Goal: Task Accomplishment & Management: Manage account settings

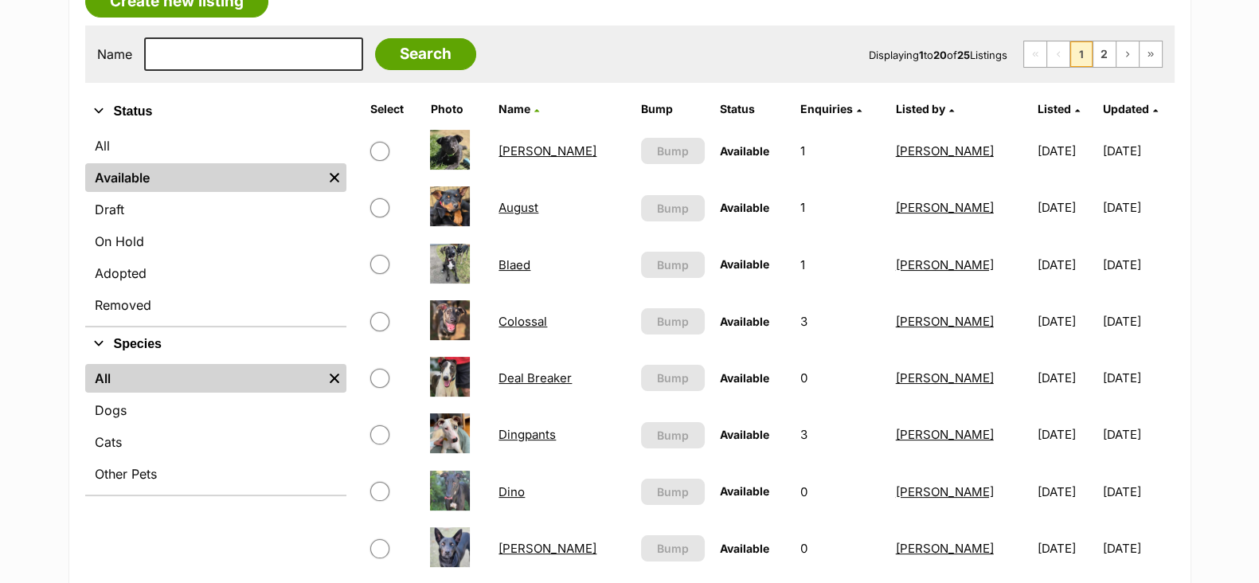
scroll to position [99, 0]
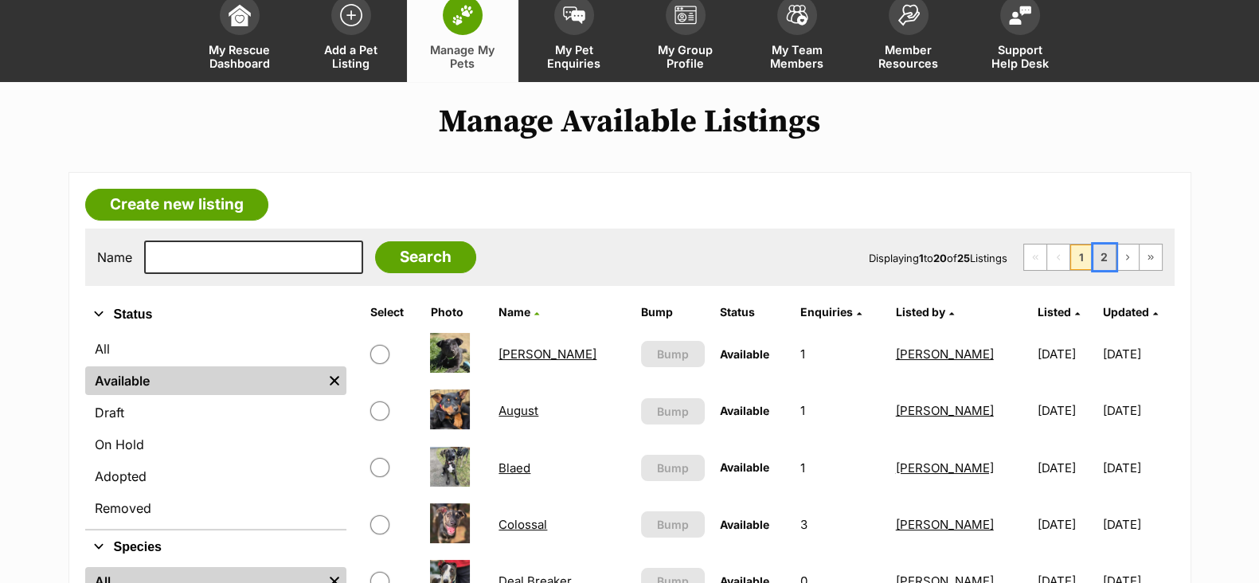
click at [1104, 255] on link "2" at bounding box center [1104, 256] width 22 height 25
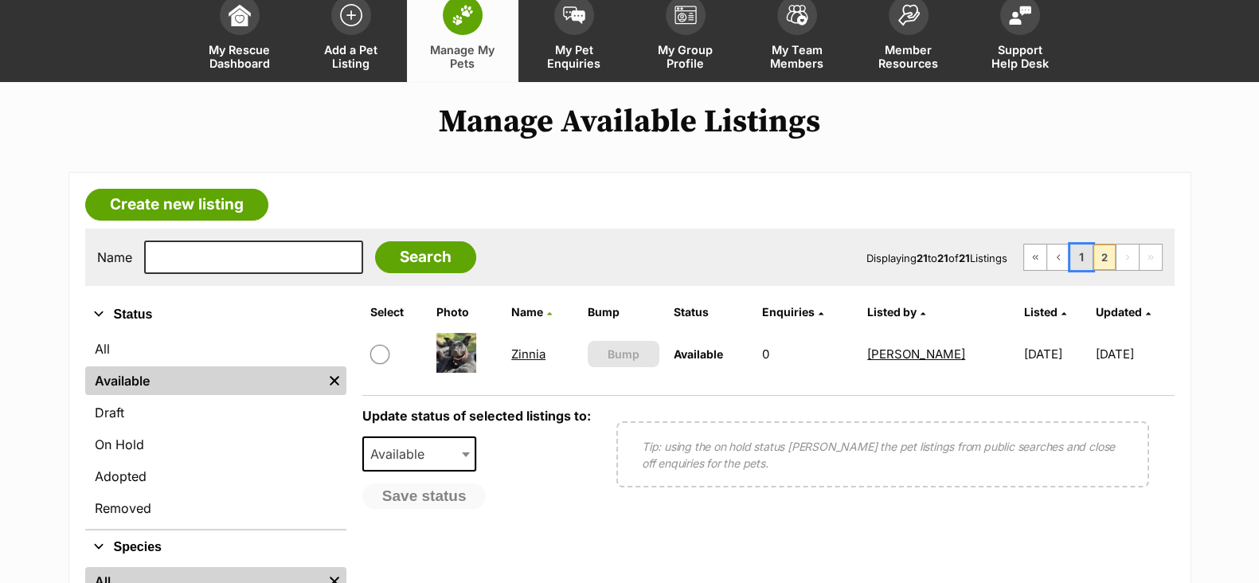
click at [1081, 251] on link "1" at bounding box center [1081, 256] width 22 height 25
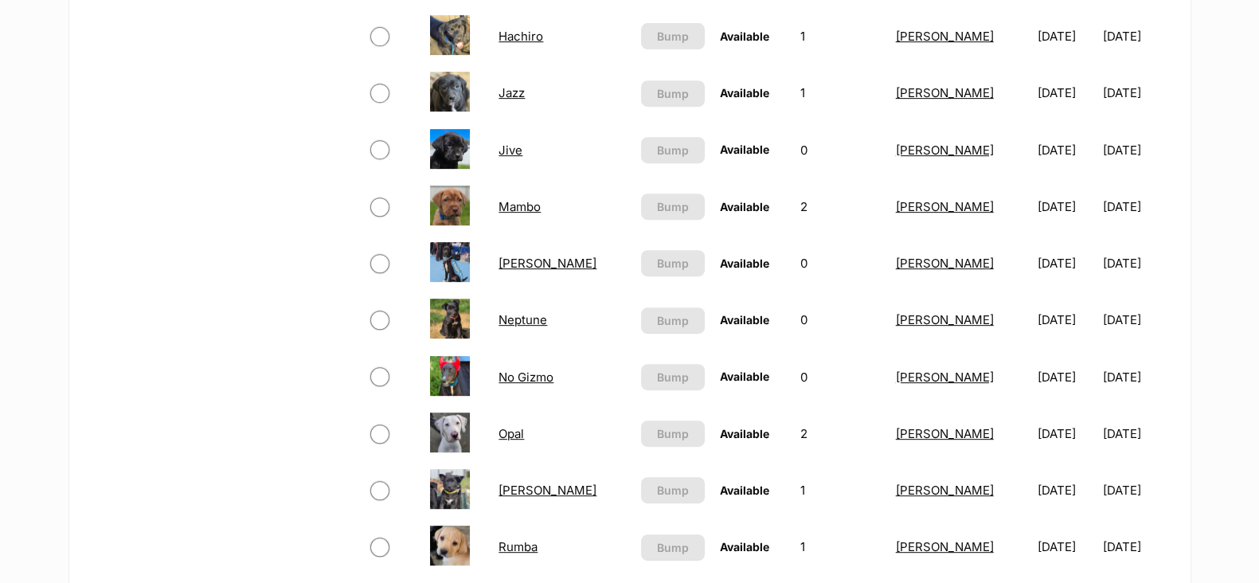
scroll to position [995, 0]
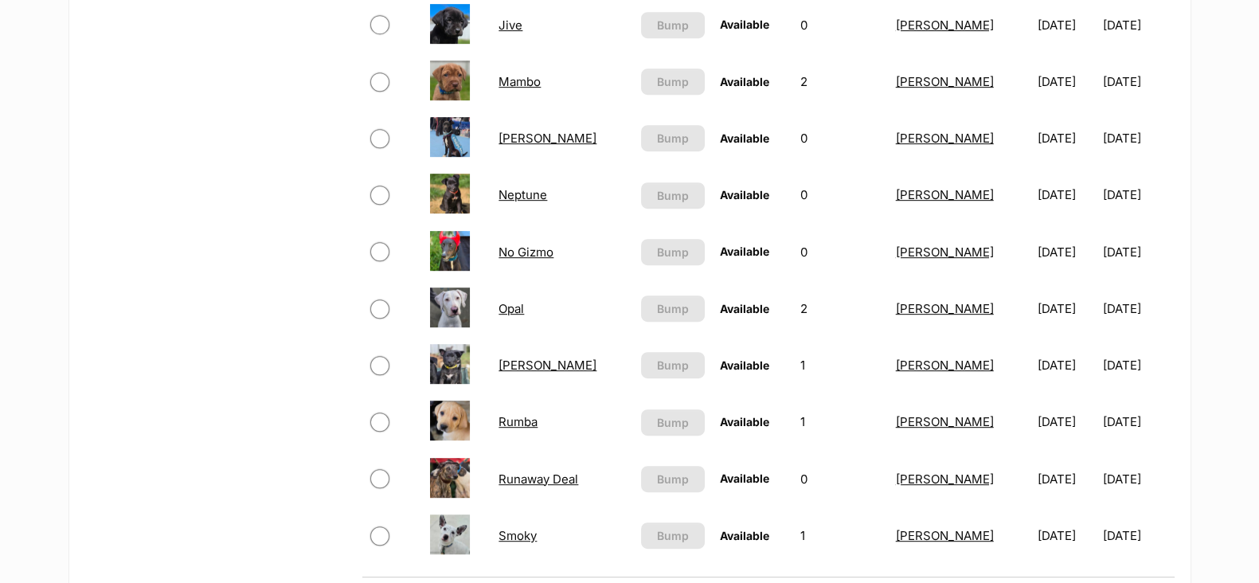
click at [517, 420] on link "Rumba" at bounding box center [517, 421] width 39 height 15
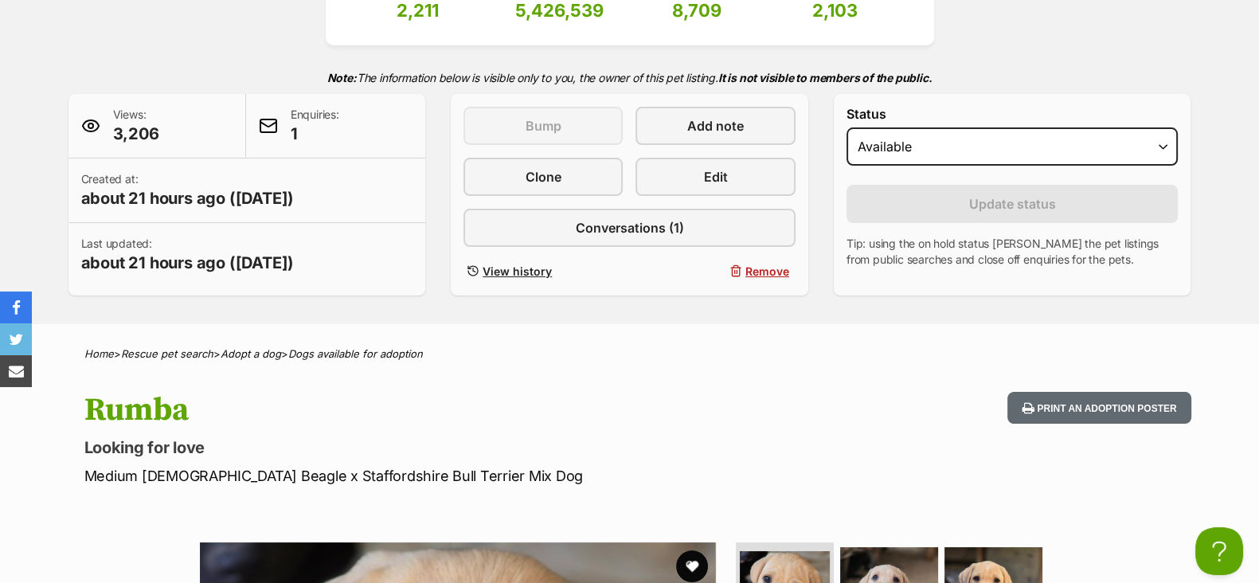
scroll to position [198, 0]
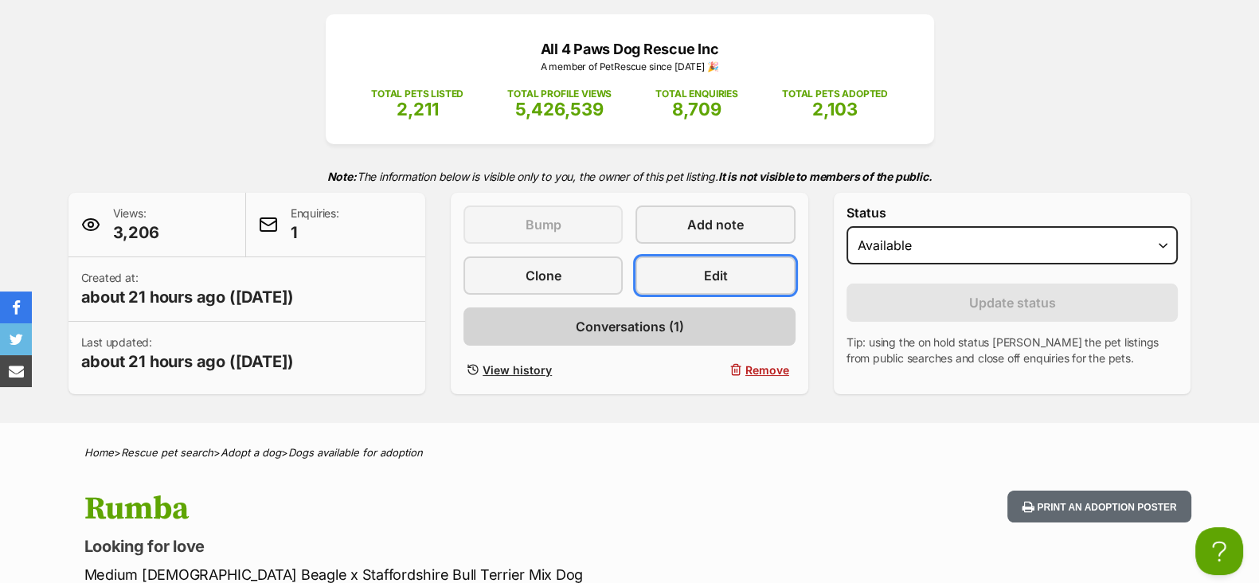
click at [726, 283] on link "Edit" at bounding box center [714, 275] width 159 height 38
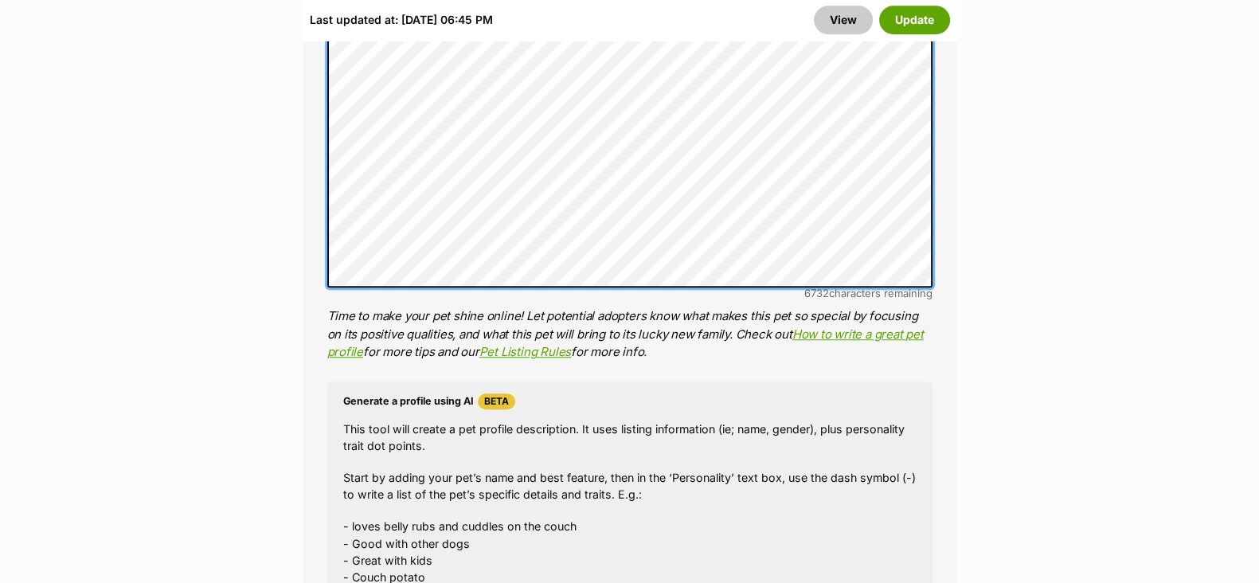
scroll to position [1293, 0]
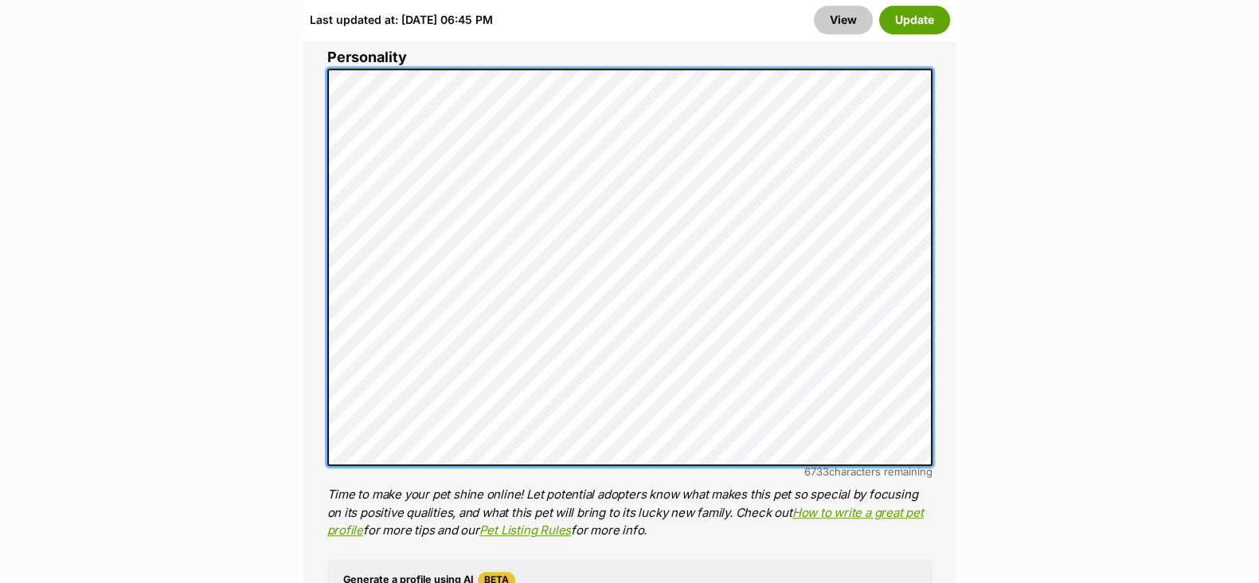
click at [322, 282] on div "About This Pet Name Henlo there, it looks like you might be using the pet name …" at bounding box center [629, 338] width 653 height 1381
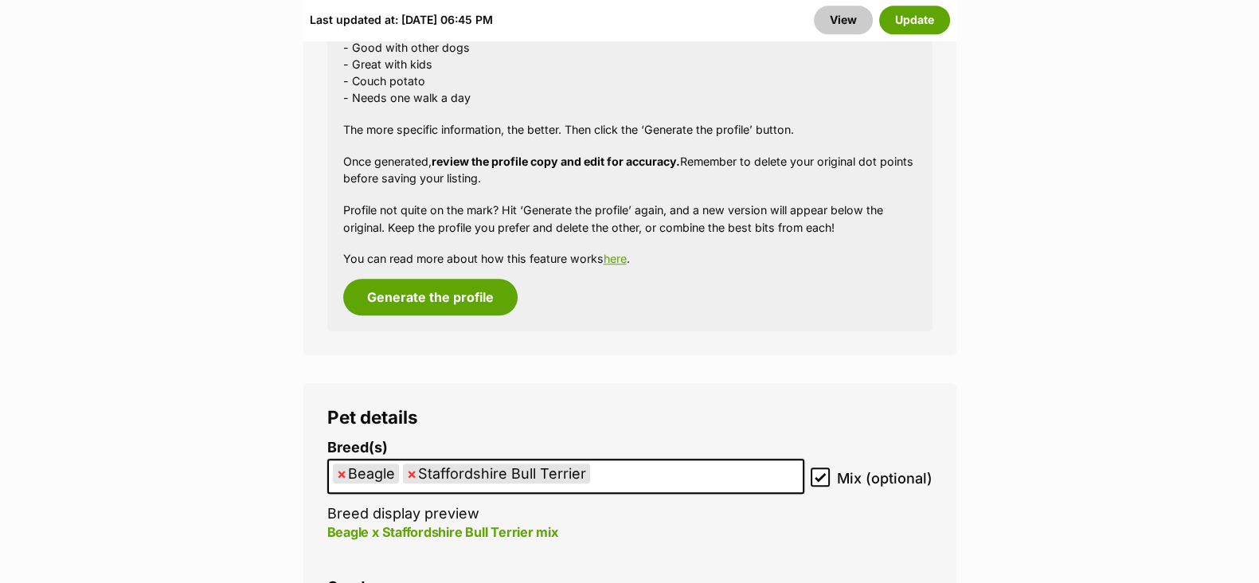
scroll to position [2090, 0]
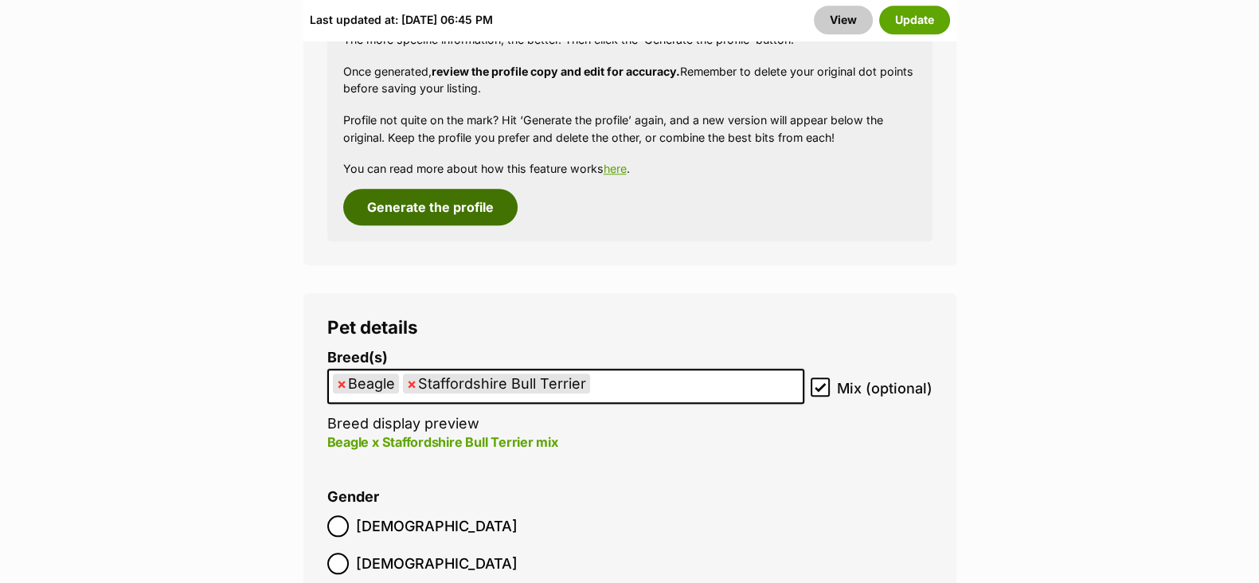
click at [462, 212] on button "Generate the profile" at bounding box center [430, 207] width 174 height 37
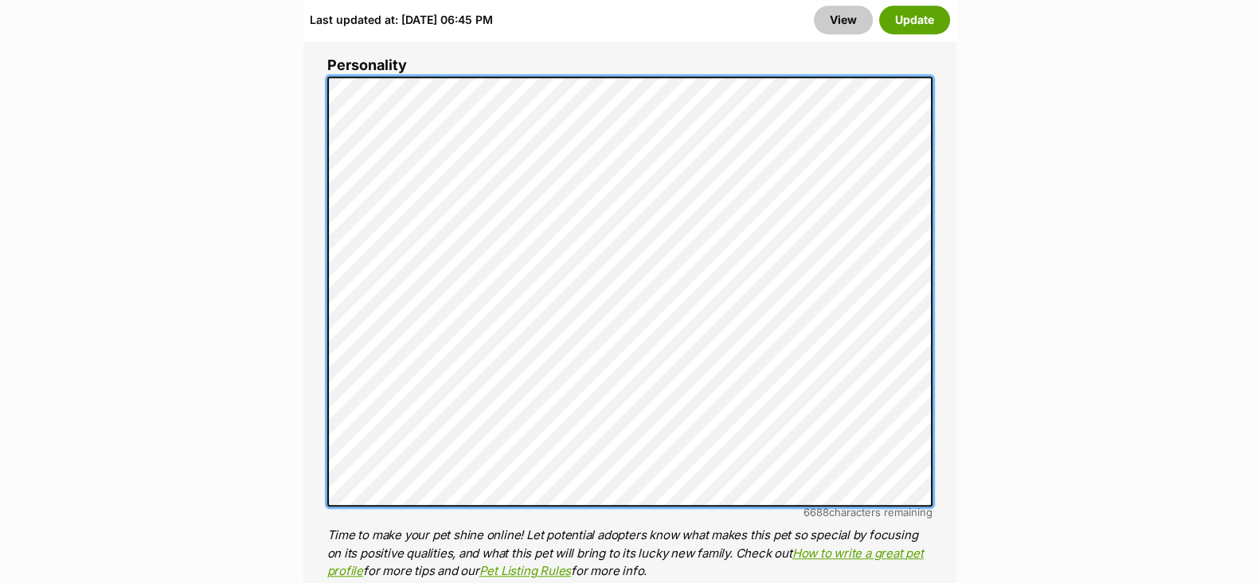
scroll to position [0, 0]
click at [334, 72] on li "Personality 6688 characters remaining Time to make your pet shine online! Let p…" at bounding box center [629, 318] width 605 height 522
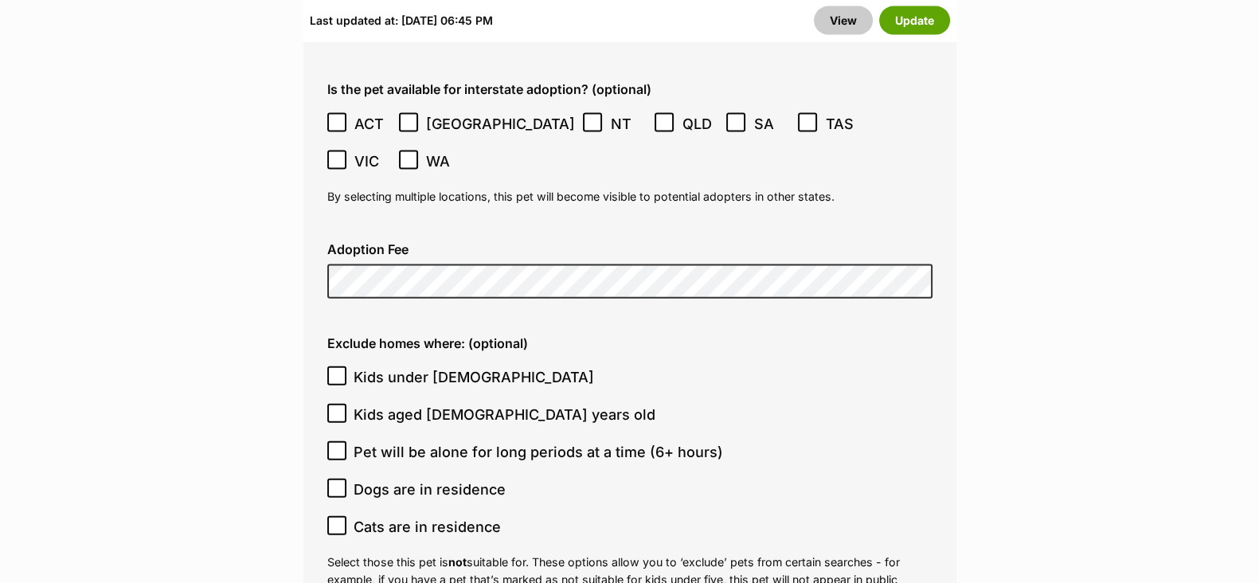
scroll to position [4470, 0]
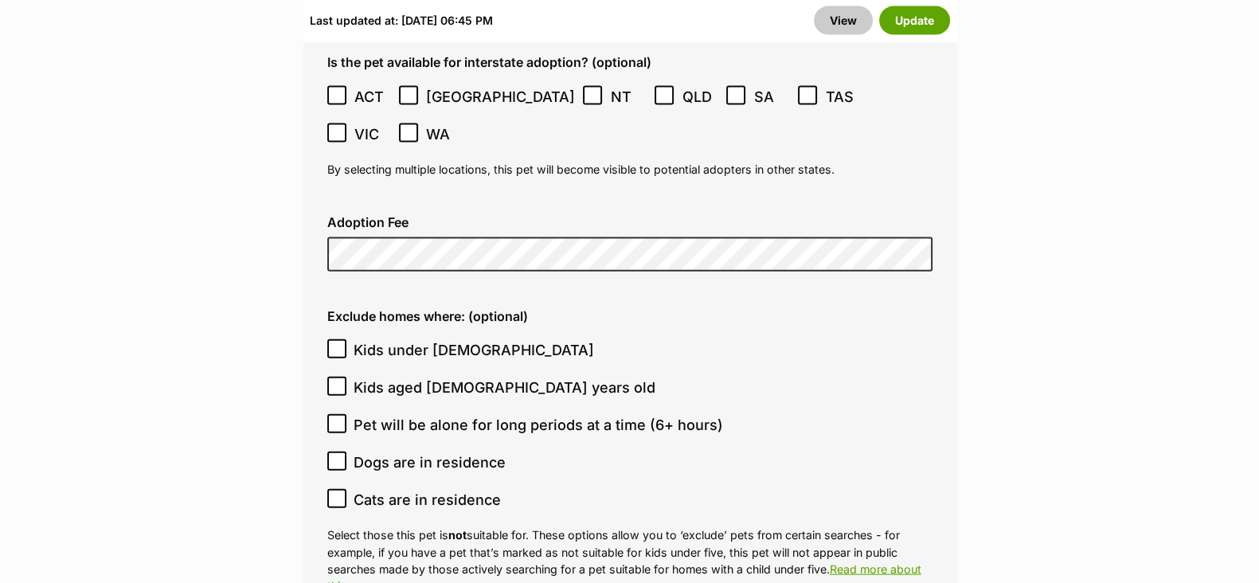
click at [363, 339] on span "Kids under [DEMOGRAPHIC_DATA]" at bounding box center [474, 349] width 240 height 21
click at [346, 339] on input "Kids under [DEMOGRAPHIC_DATA]" at bounding box center [336, 348] width 19 height 19
checkbox input "true"
click at [350, 377] on label "Kids aged 6-12 years old" at bounding box center [625, 387] width 597 height 21
click at [346, 377] on input "Kids aged 6-12 years old" at bounding box center [336, 386] width 19 height 19
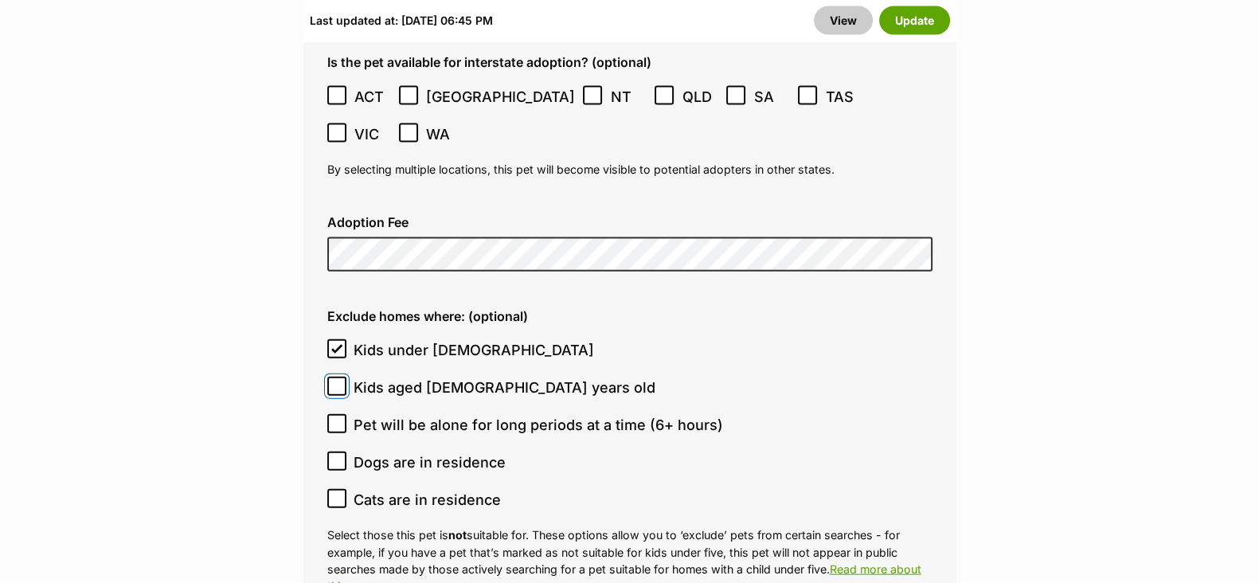
checkbox input "true"
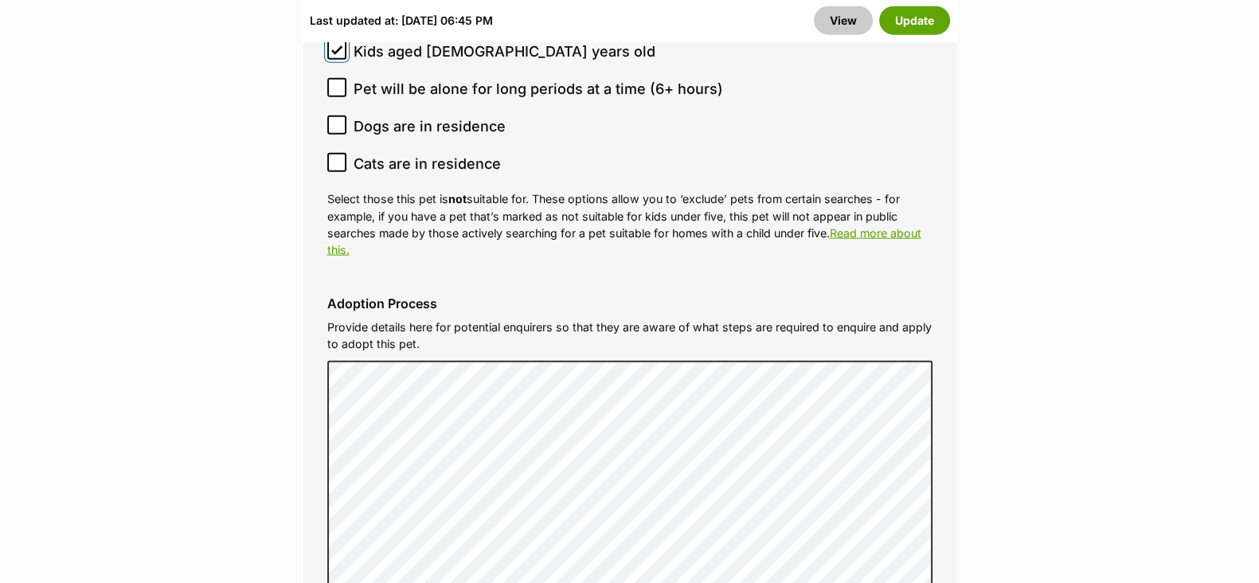
scroll to position [4868, 0]
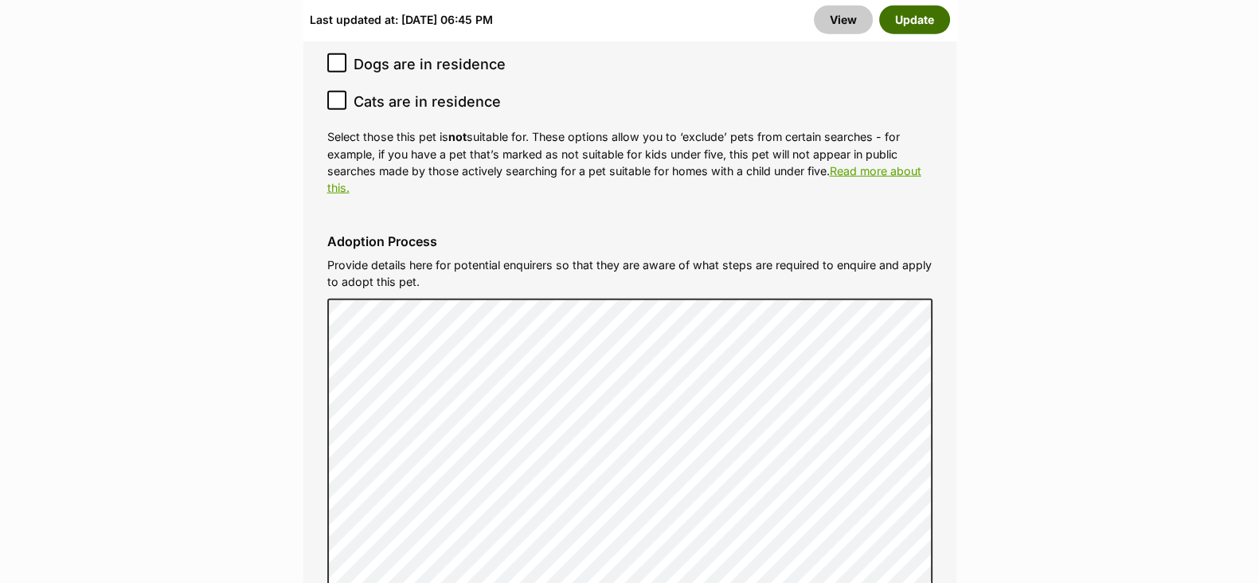
click at [906, 21] on button "Update" at bounding box center [914, 20] width 71 height 29
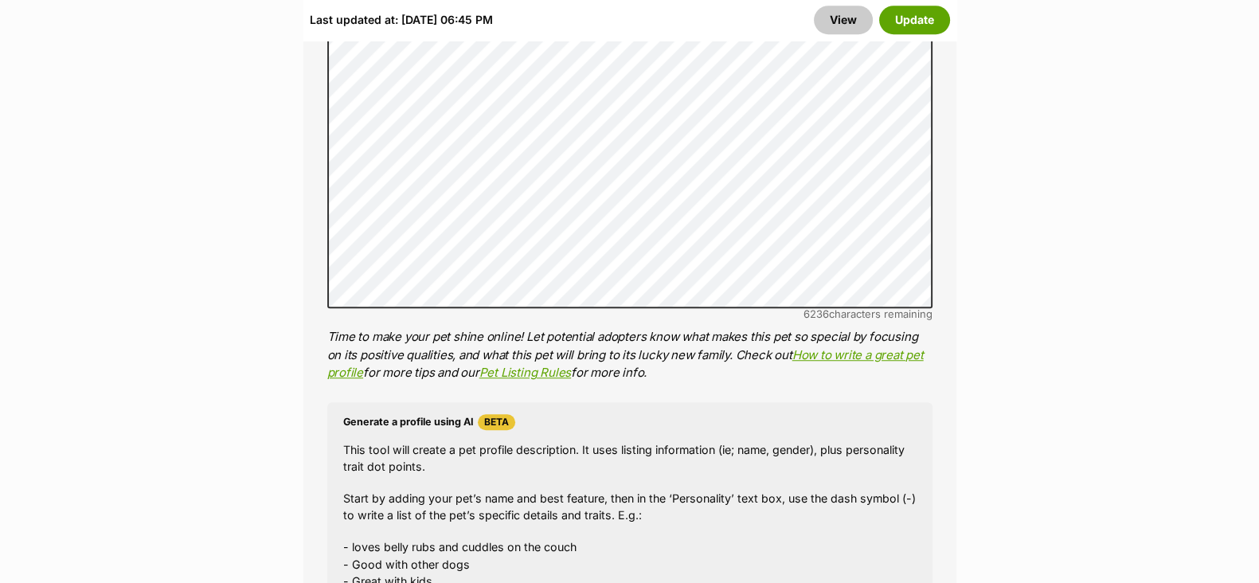
scroll to position [1385, 0]
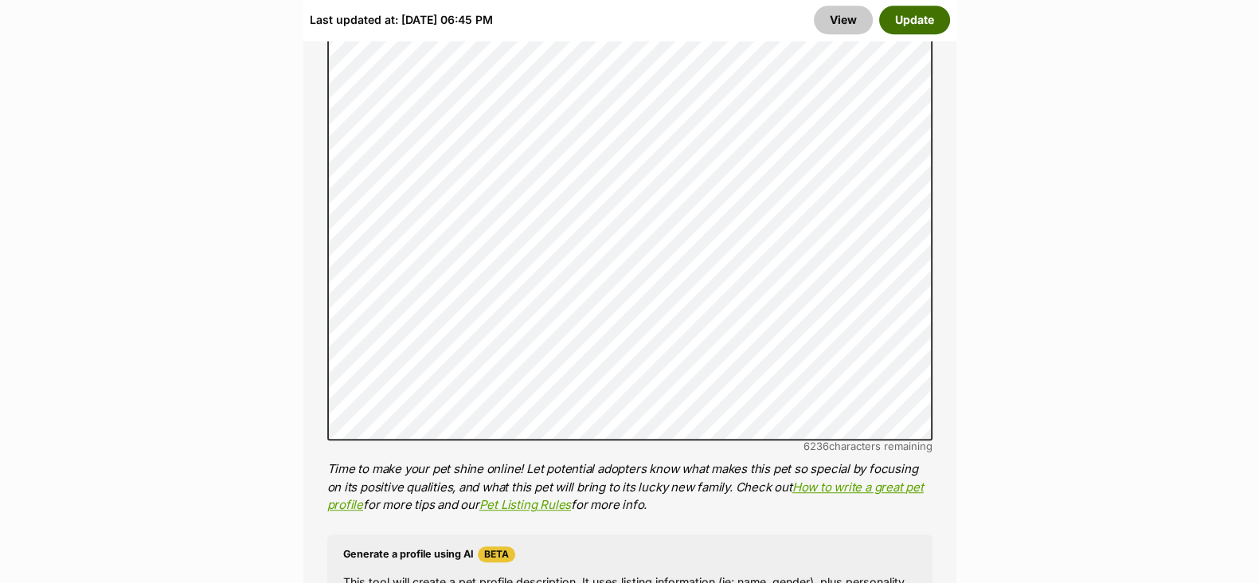
click at [920, 21] on button "Update" at bounding box center [914, 20] width 71 height 29
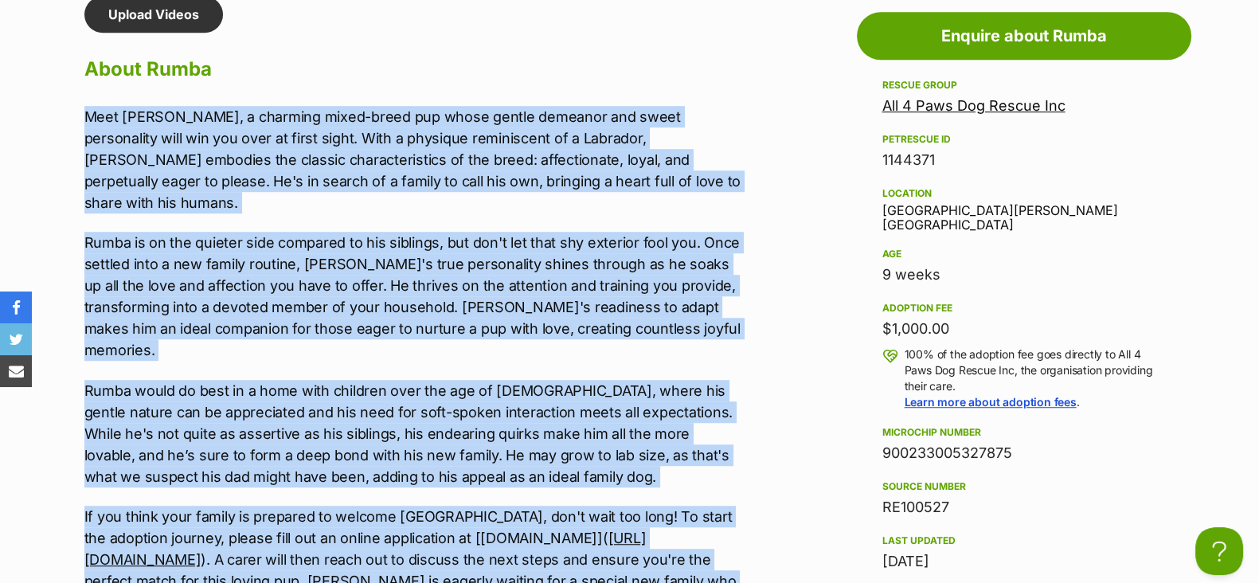
scroll to position [1413, 0]
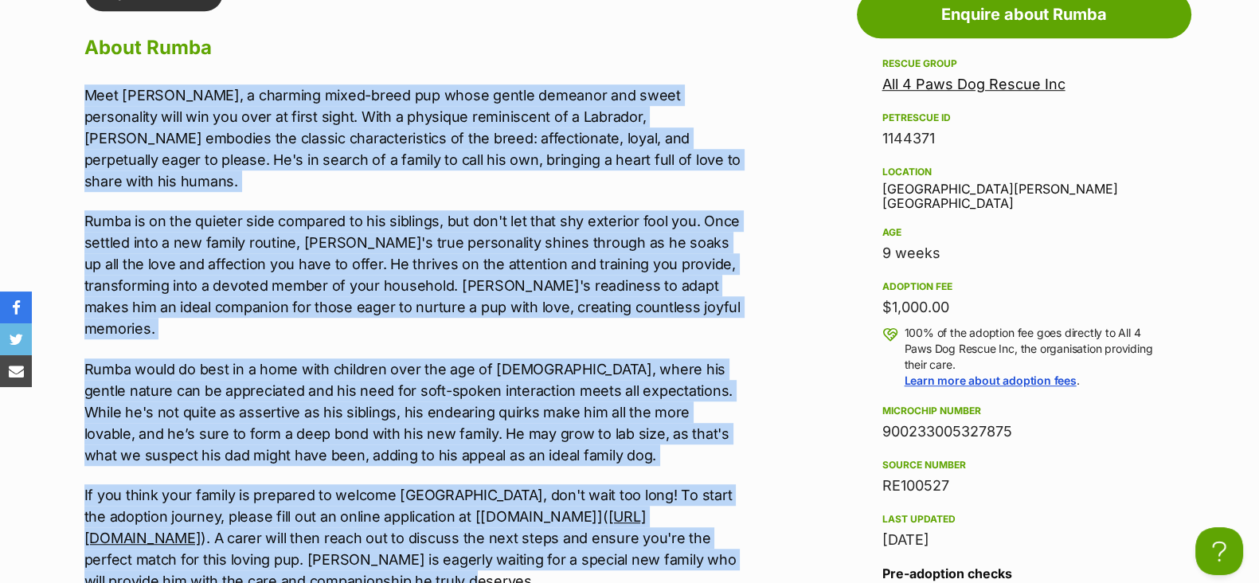
drag, startPoint x: 84, startPoint y: 205, endPoint x: 696, endPoint y: 535, distance: 695.8
click at [696, 535] on div "Meet [PERSON_NAME], a charming mixed-breed pup whose gentle demeanor and sweet …" at bounding box center [413, 337] width 658 height 507
copy div "Meet [PERSON_NAME], a charming mixed-breed pup whose gentle demeanor and sweet …"
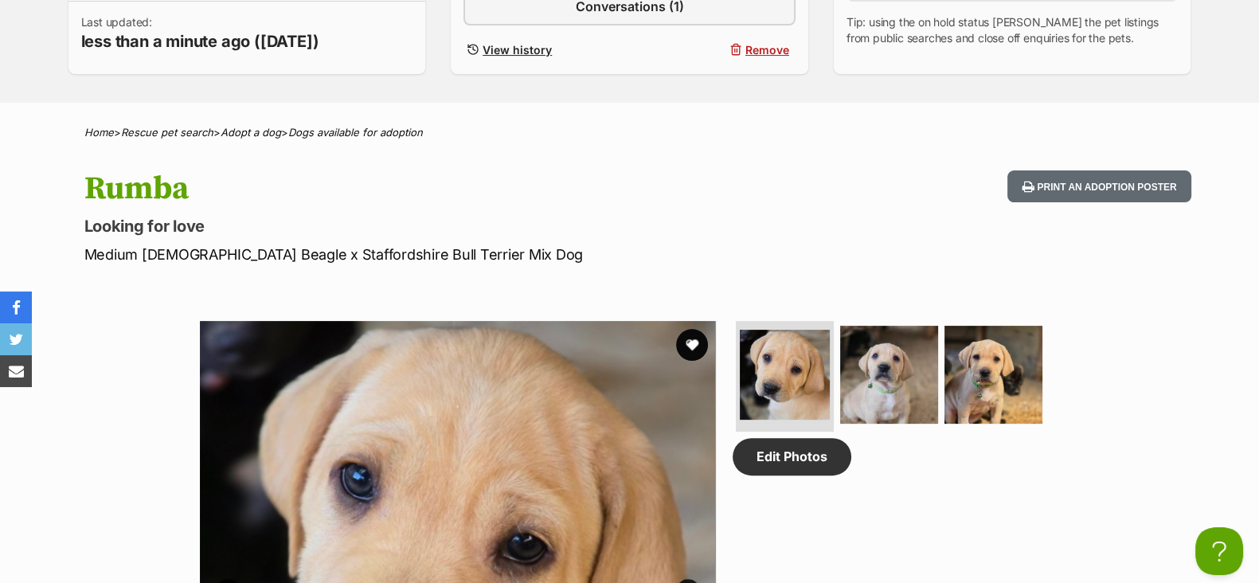
scroll to position [517, 0]
